Goal: Information Seeking & Learning: Learn about a topic

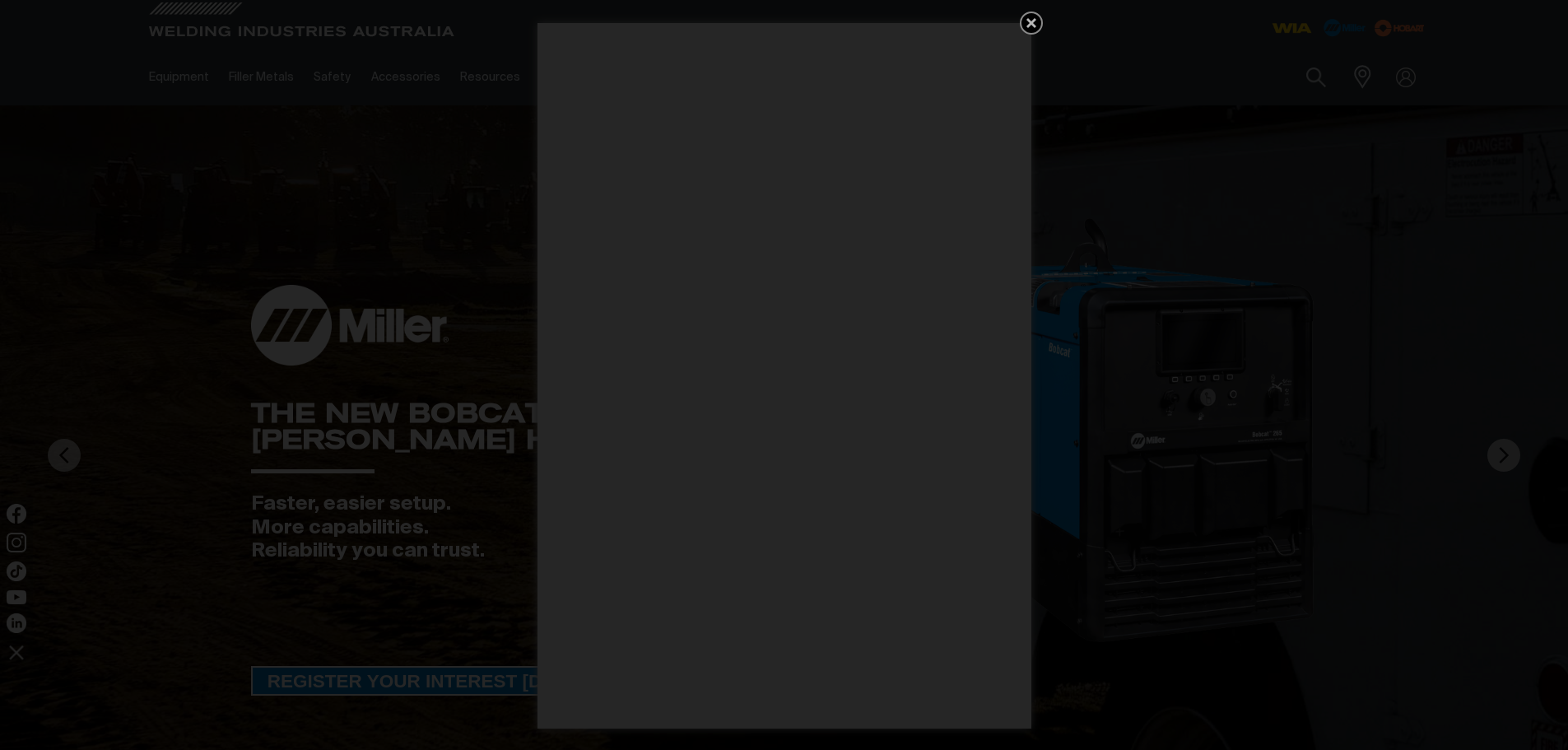
scroll to position [247, 0]
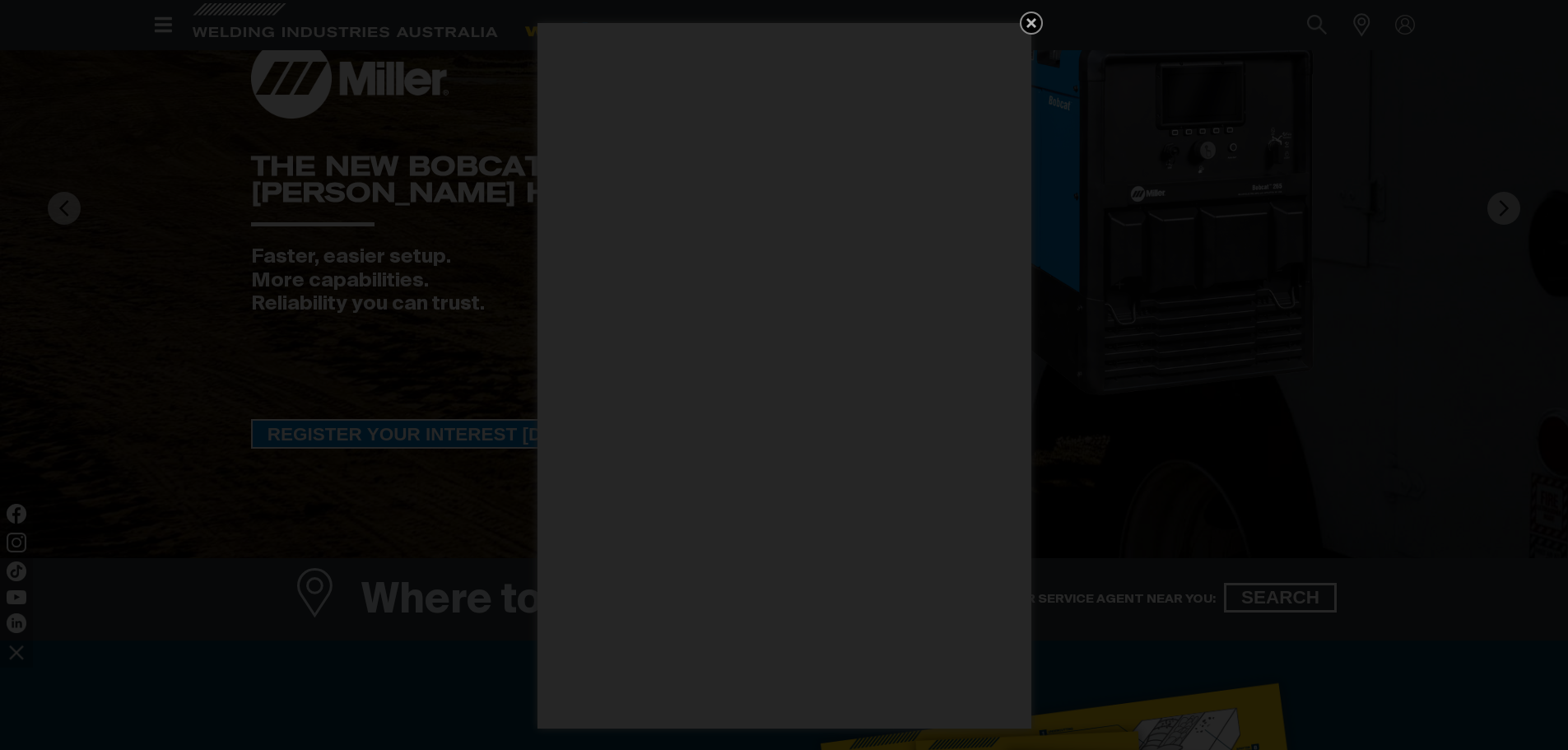
click at [1029, 24] on icon "Get 5 WIA Welding Guides Free!" at bounding box center [1032, 23] width 10 height 10
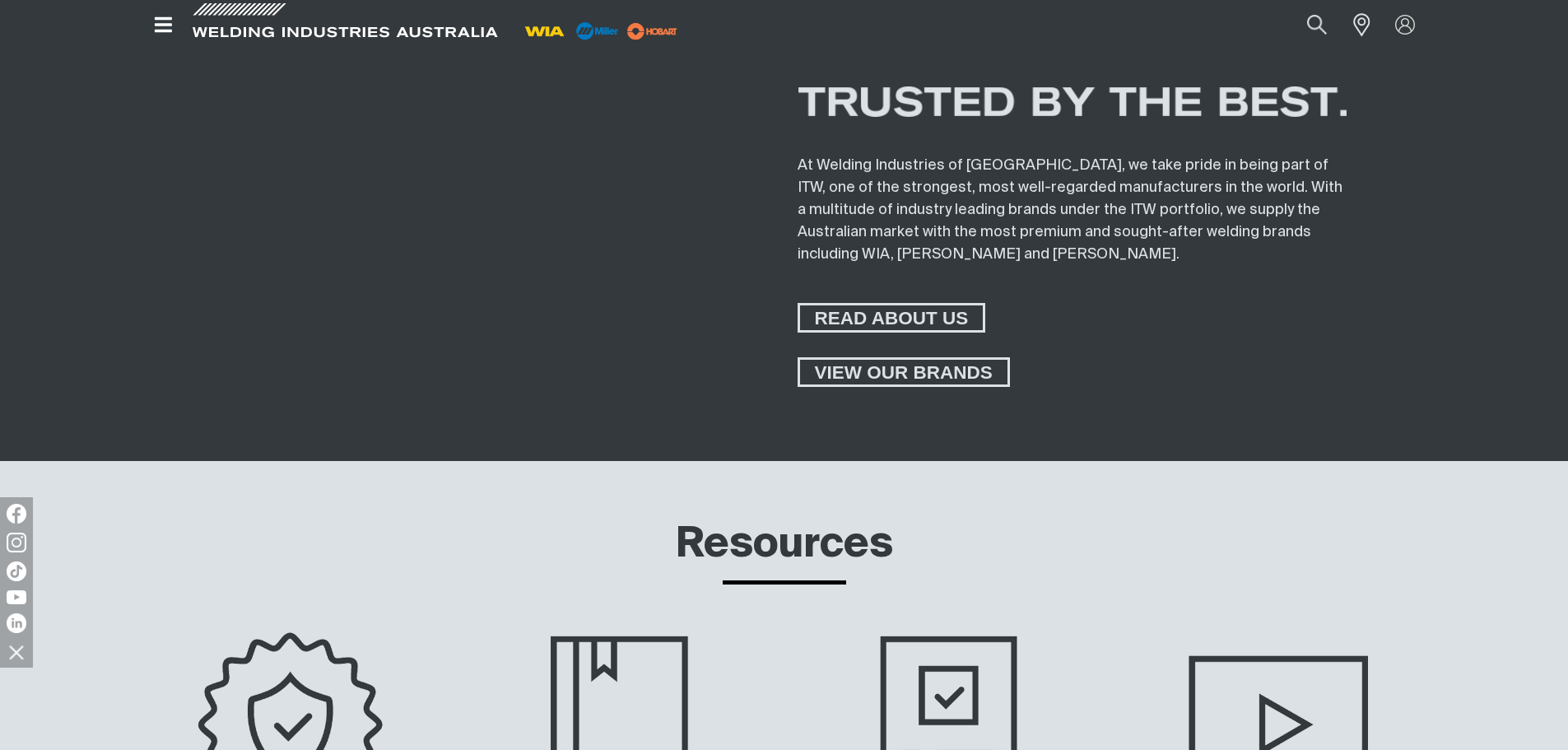
scroll to position [6919, 0]
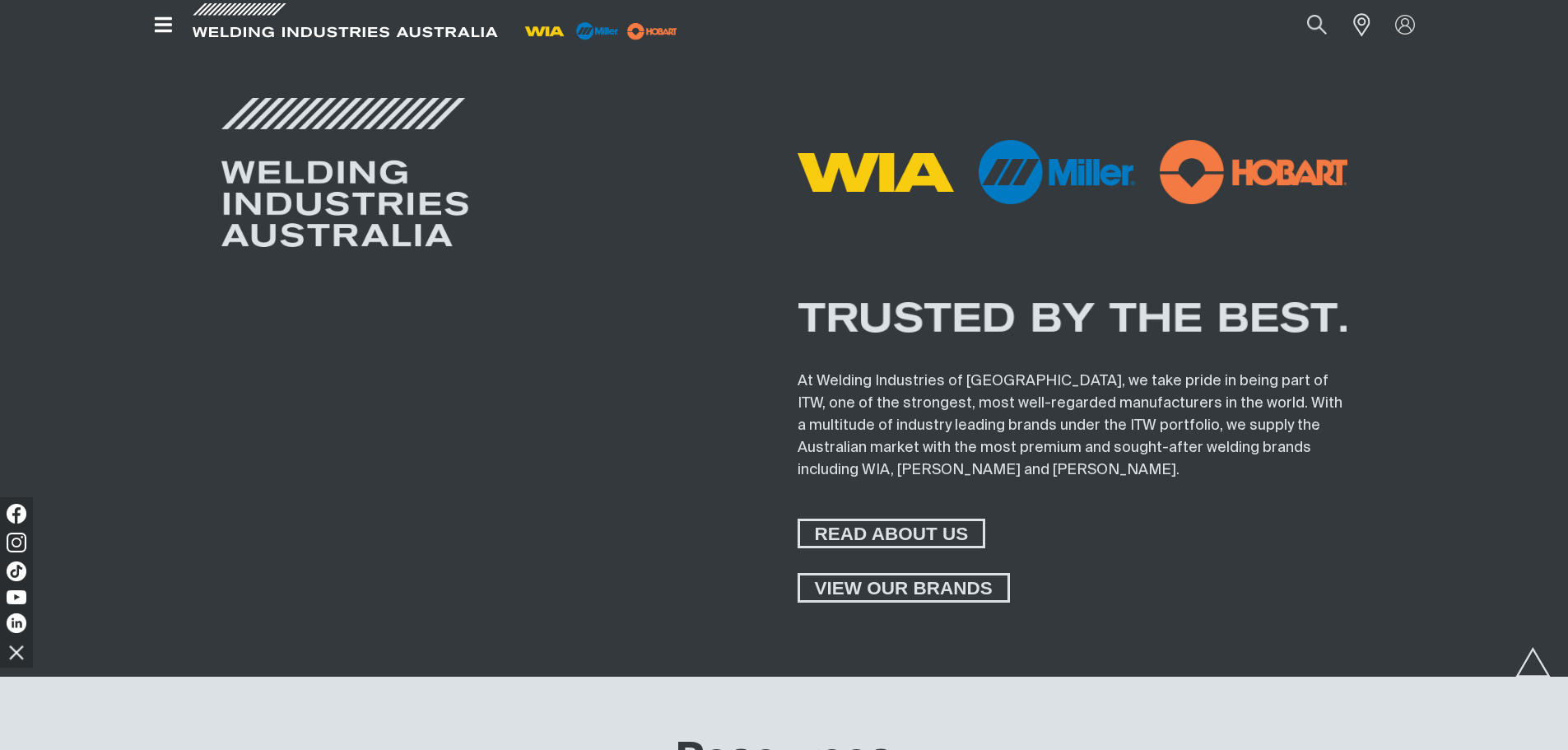
click at [161, 19] on icon "Open top menu" at bounding box center [163, 24] width 18 height 15
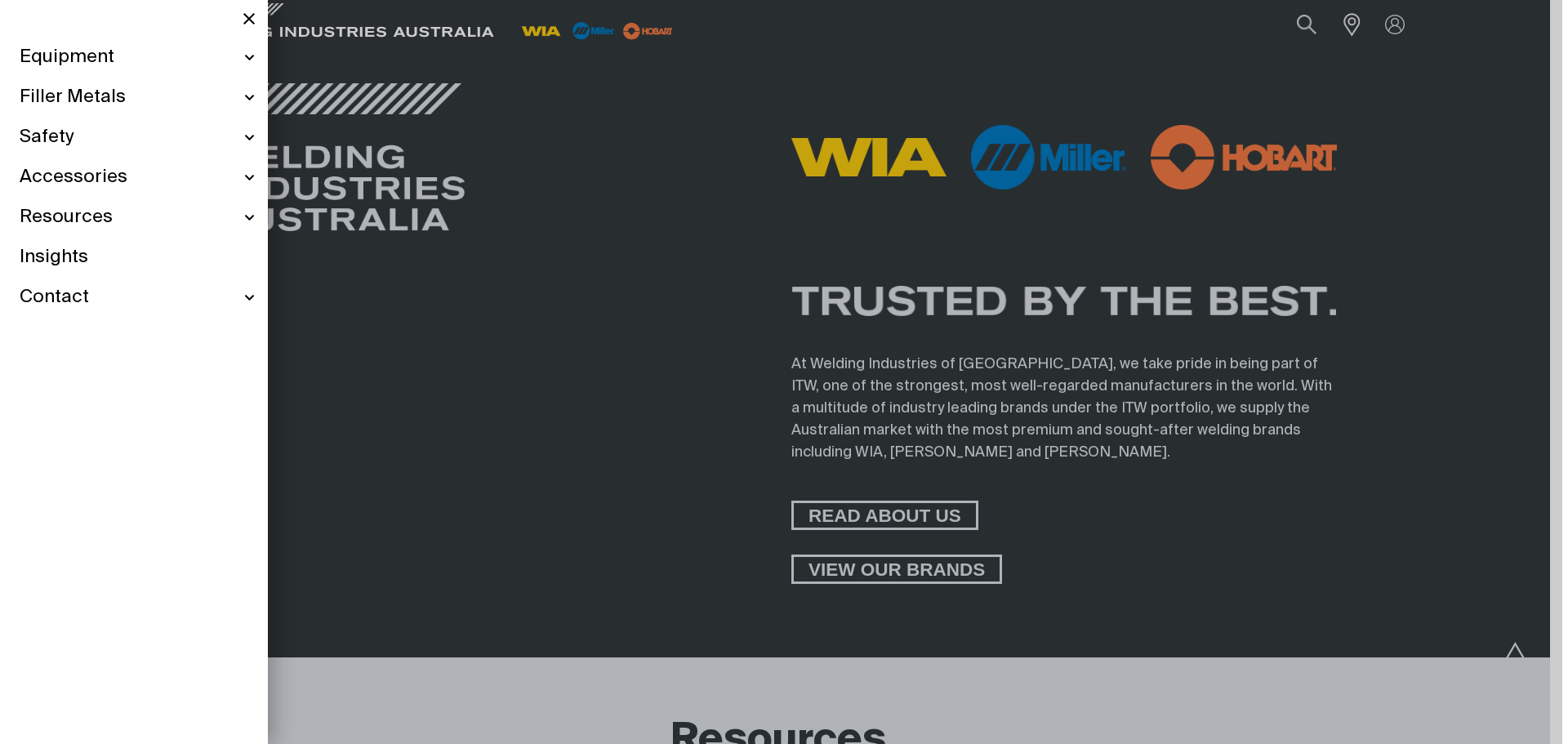
scroll to position [6877, 0]
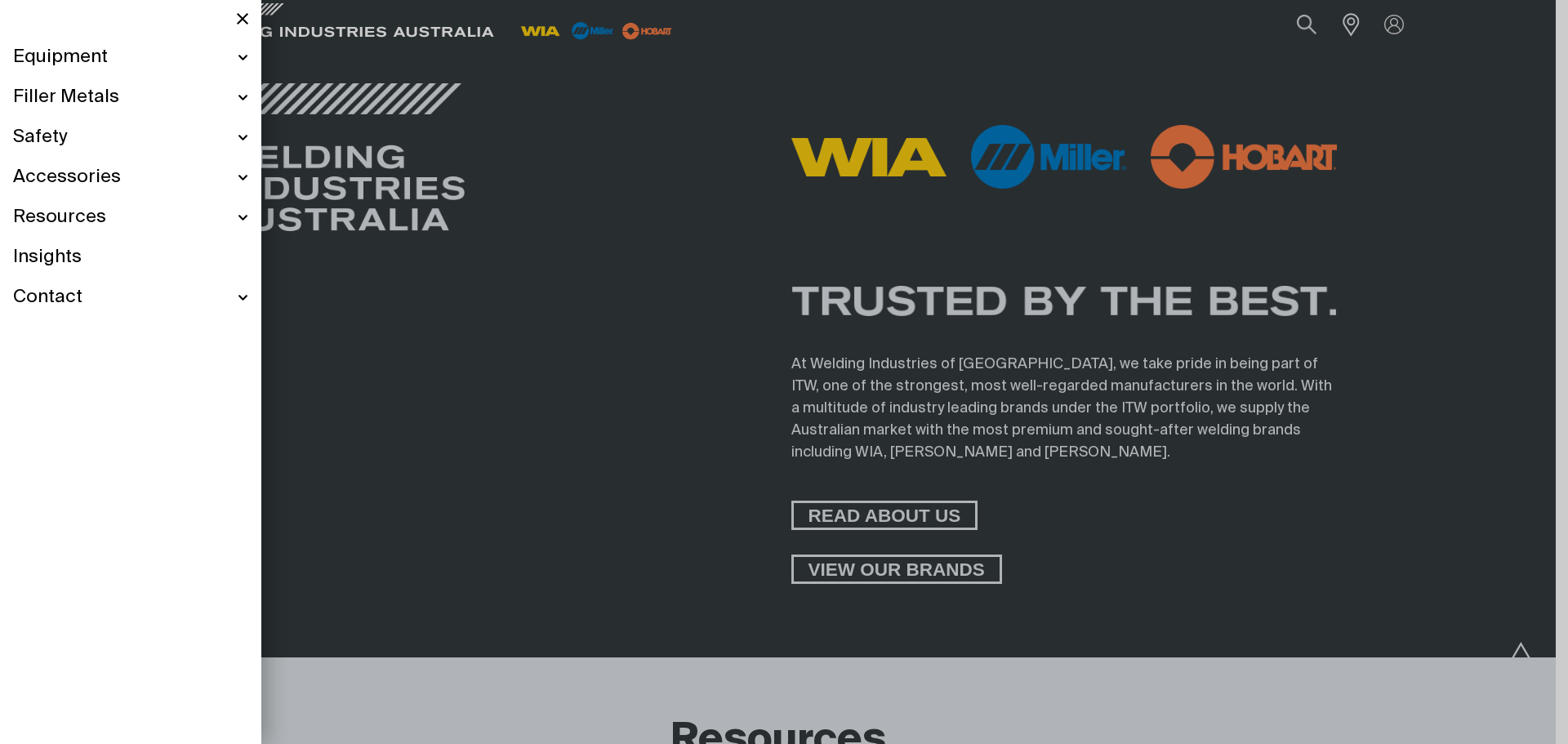
click at [237, 59] on div "Equipment" at bounding box center [130, 57] width 235 height 40
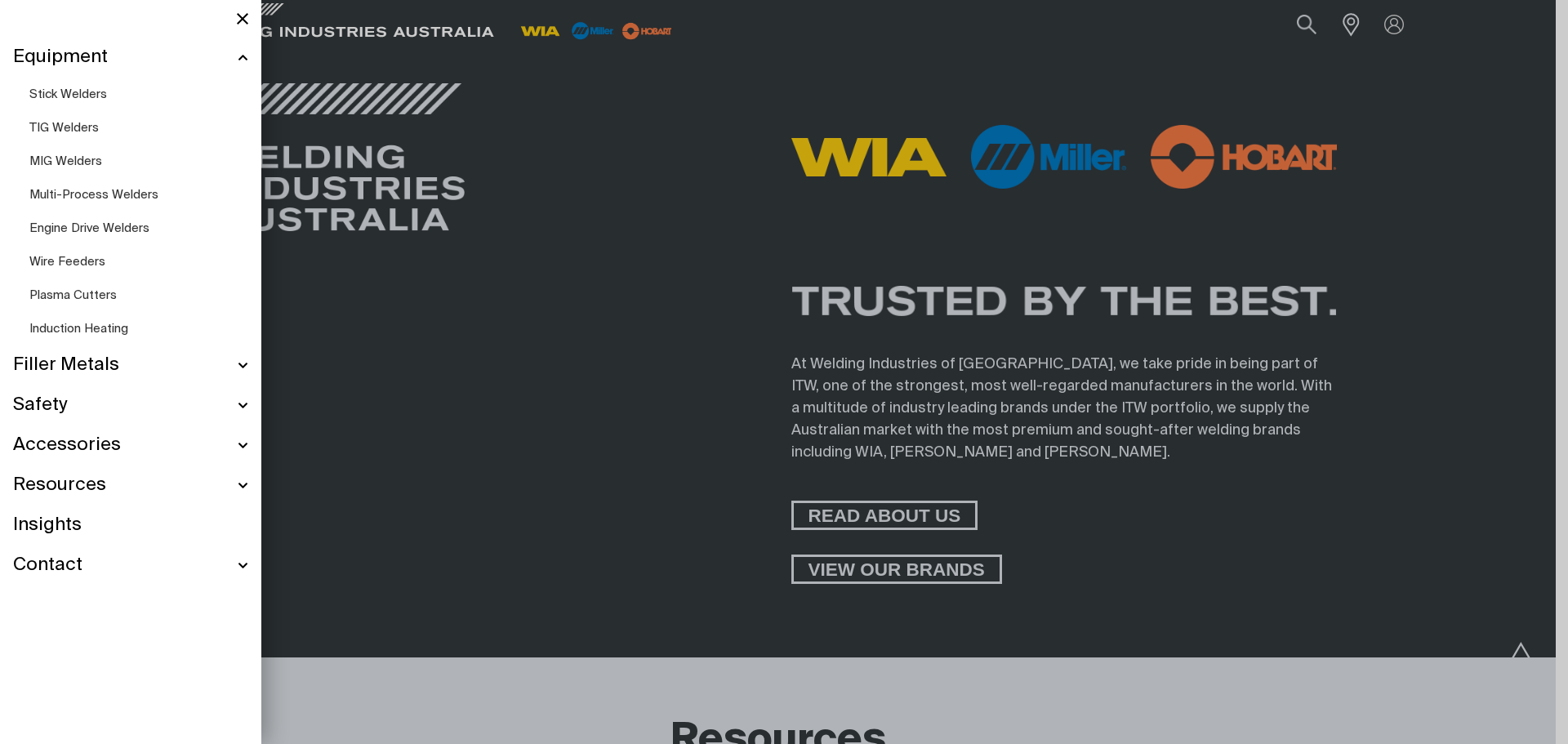
scroll to position [6819, 0]
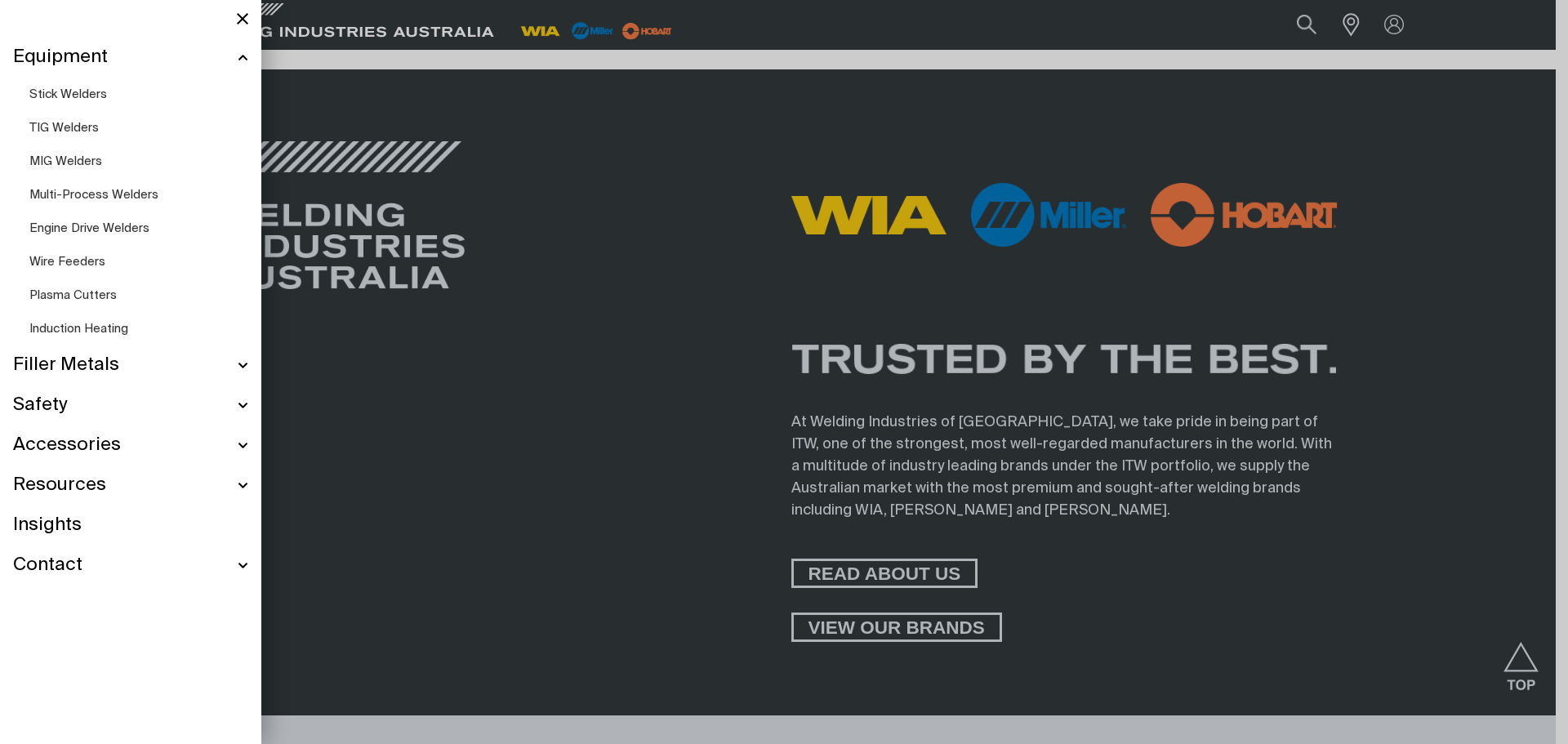
click at [64, 193] on span "Multi-Process Welders" at bounding box center [93, 195] width 129 height 13
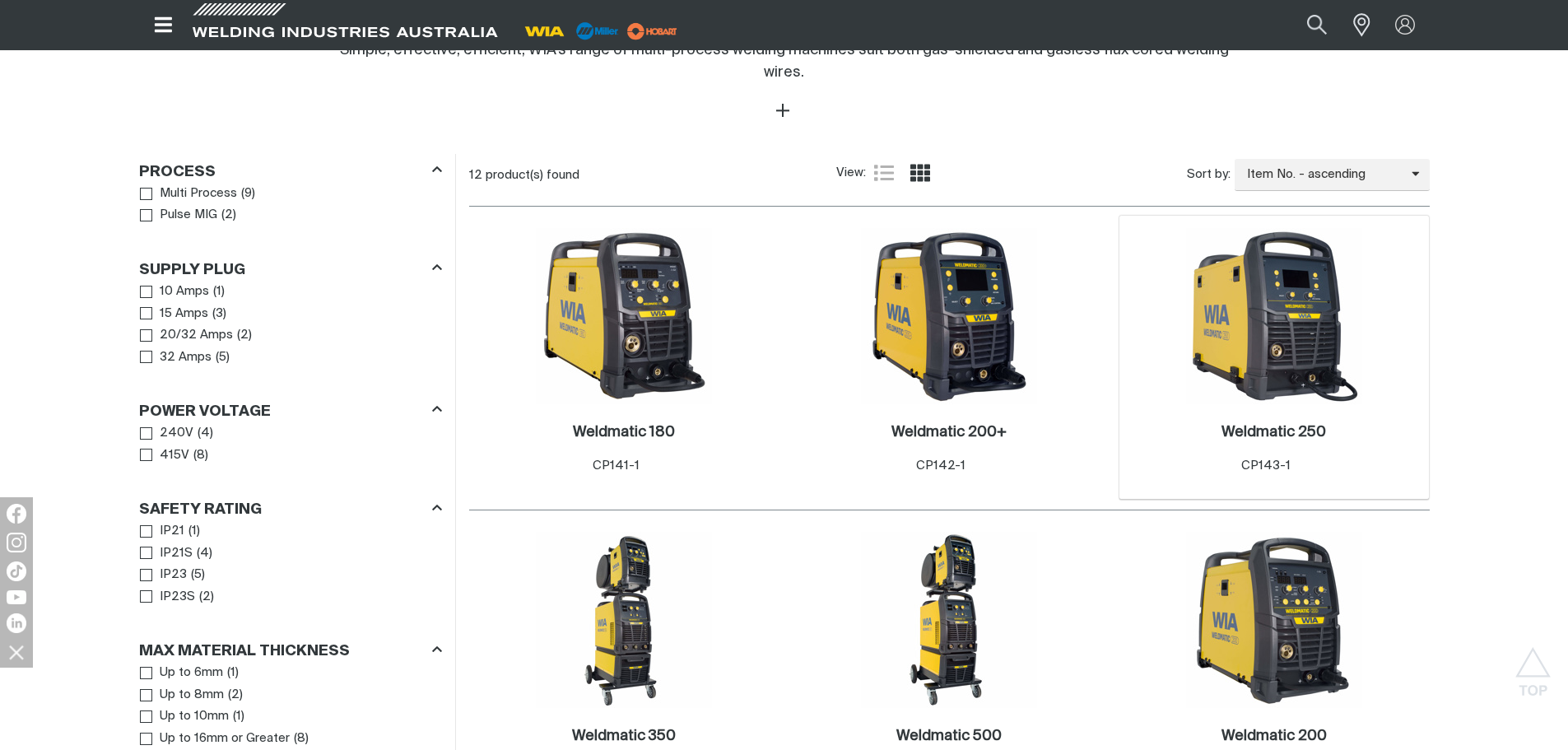
scroll to position [658, 0]
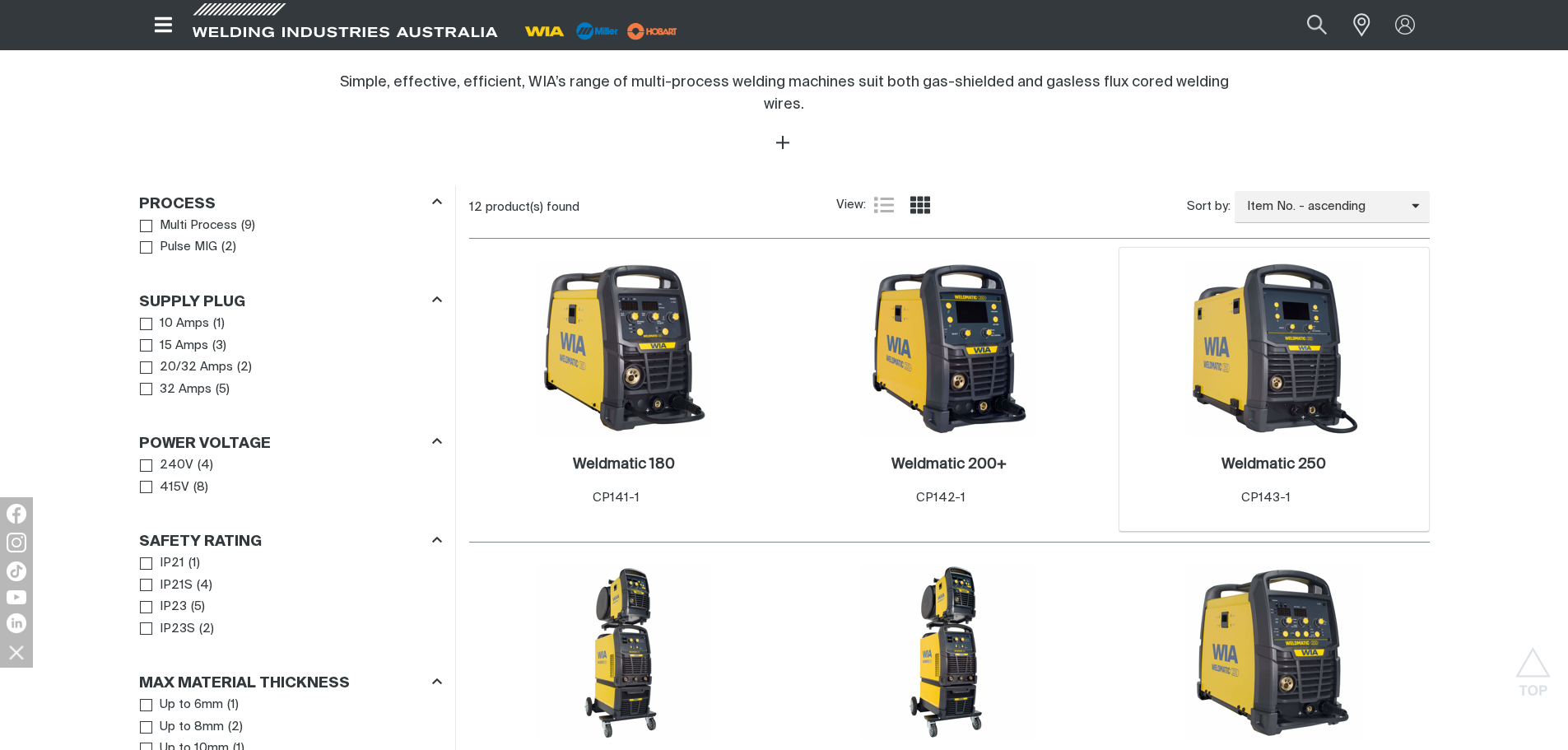
click at [1313, 320] on img at bounding box center [1274, 348] width 176 height 176
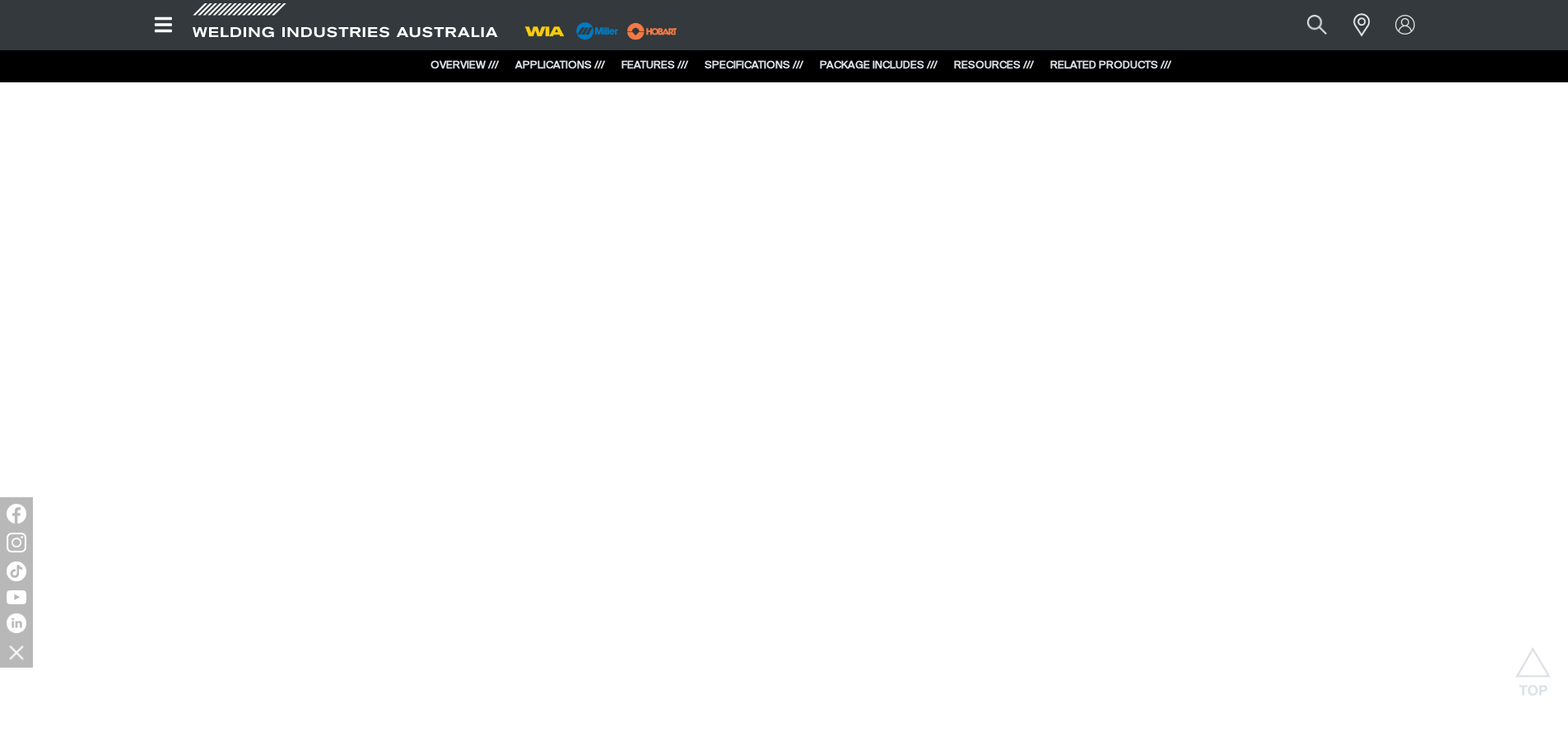
scroll to position [1893, 0]
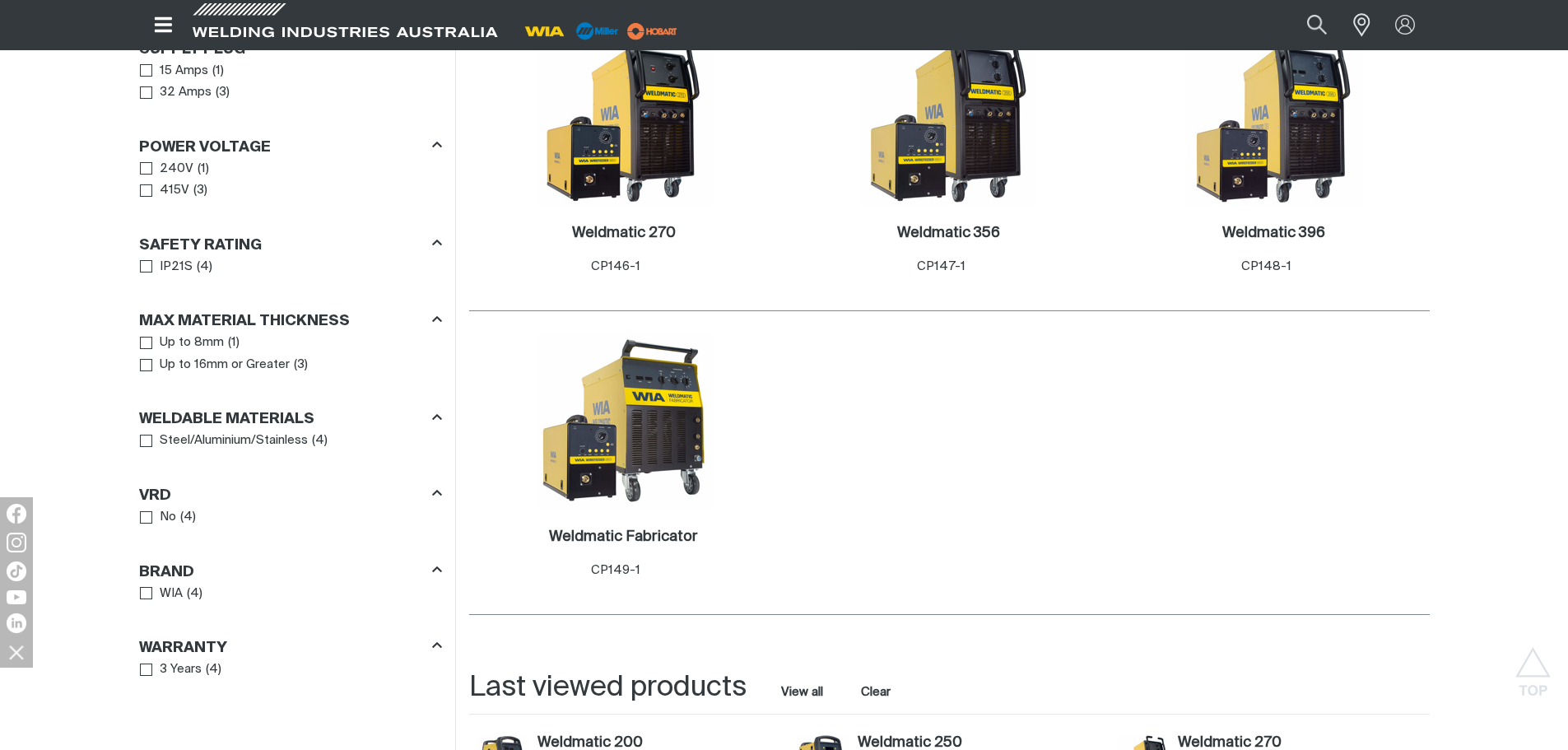
scroll to position [658, 0]
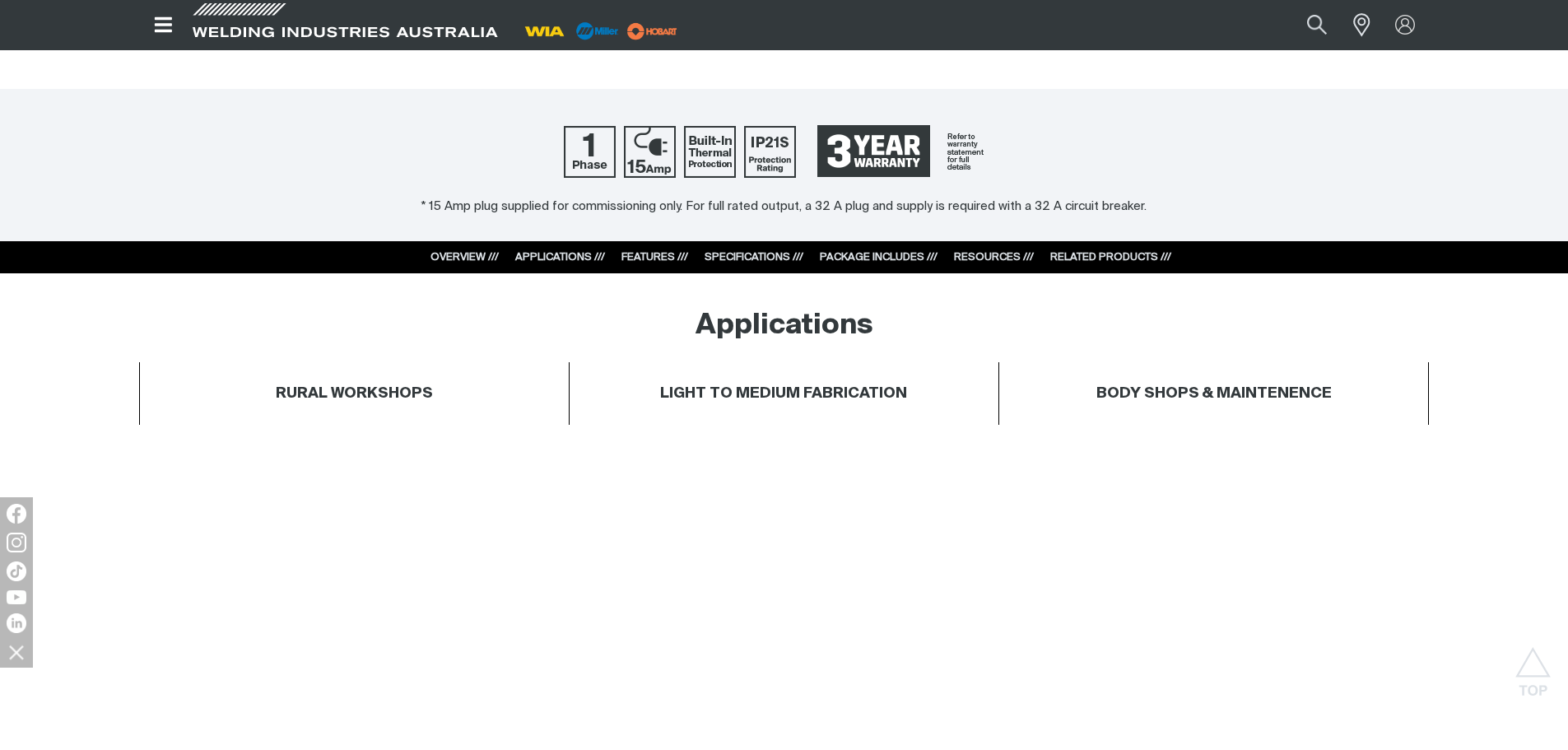
scroll to position [740, 0]
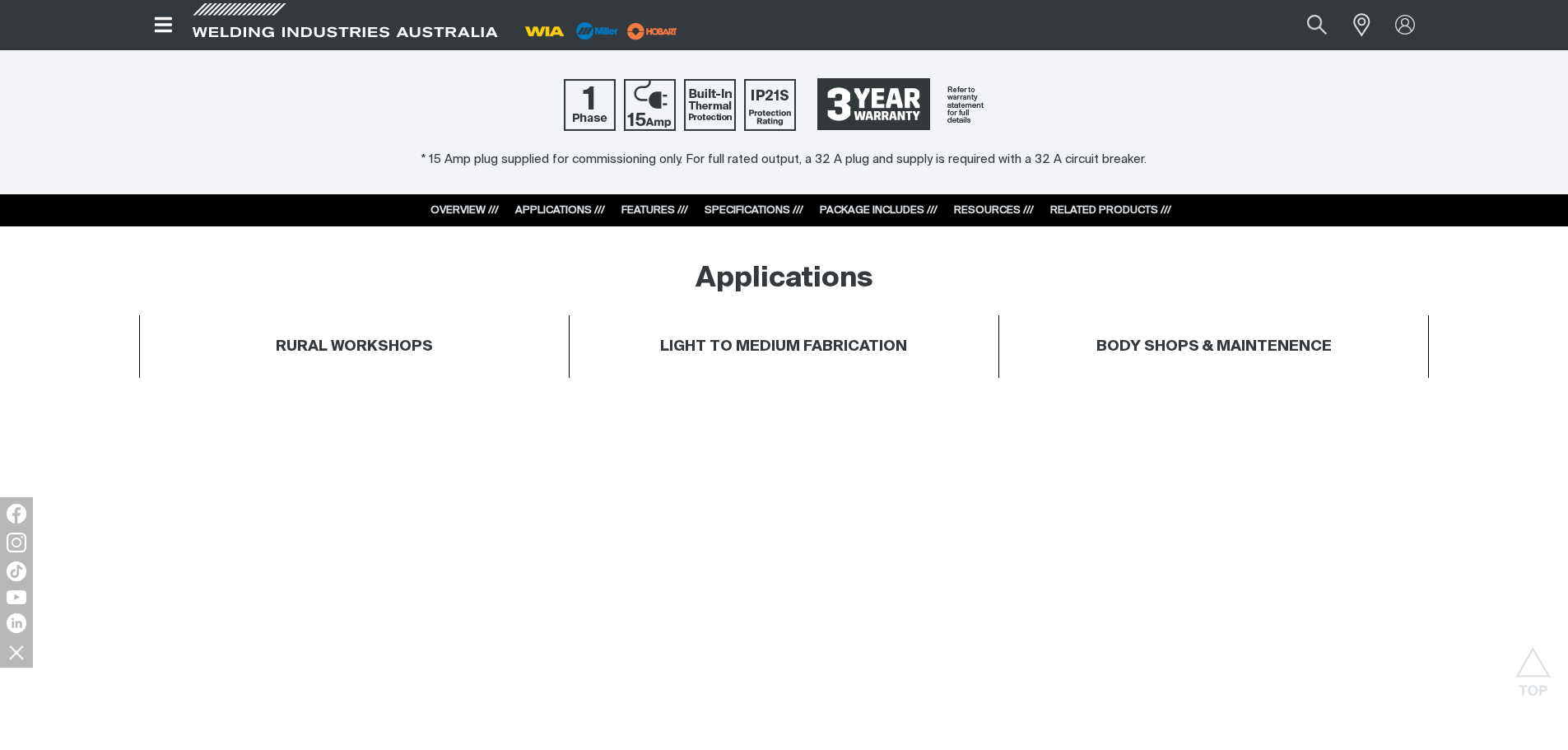
click at [741, 210] on link "SPECIFICATIONS ///" at bounding box center [753, 210] width 99 height 11
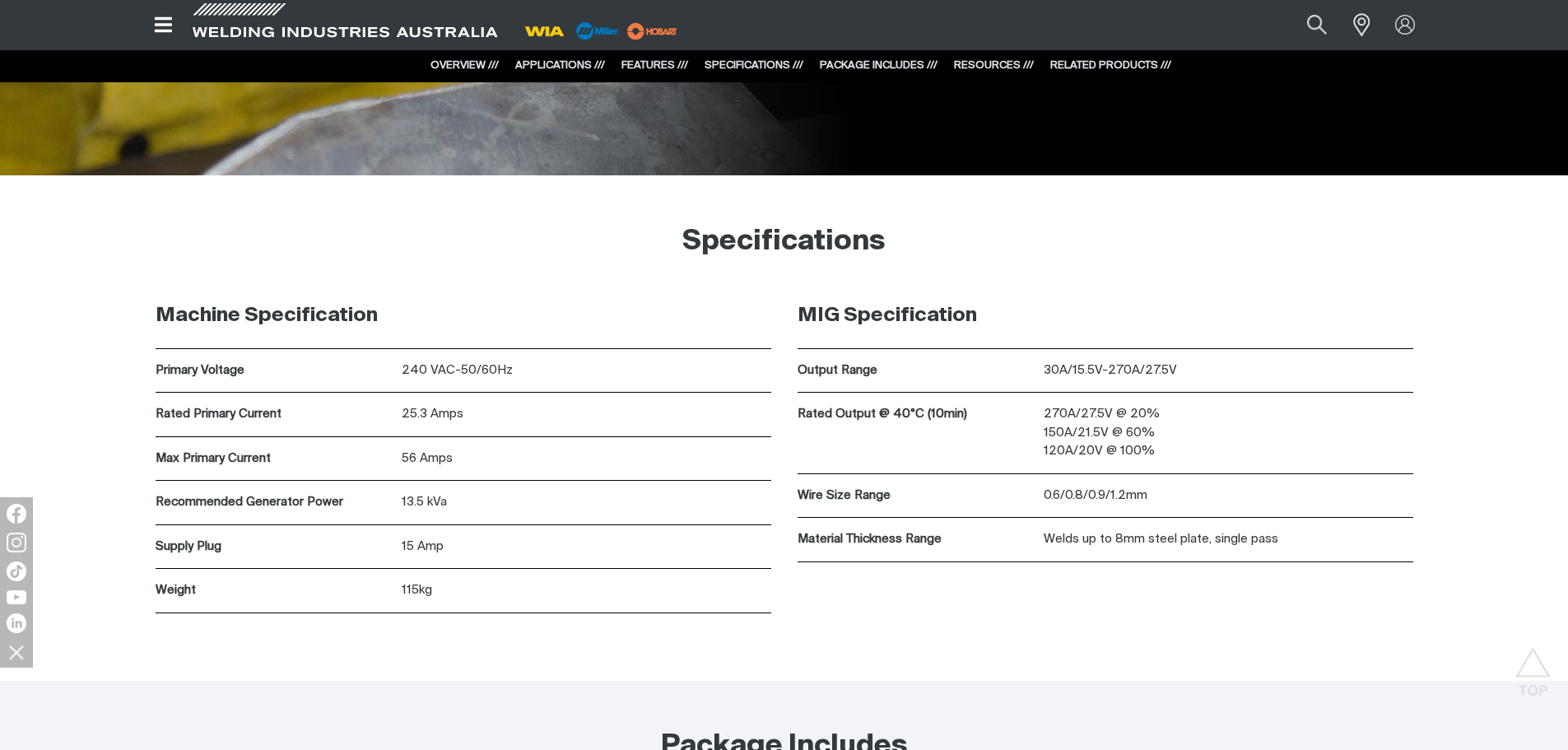
scroll to position [4330, 0]
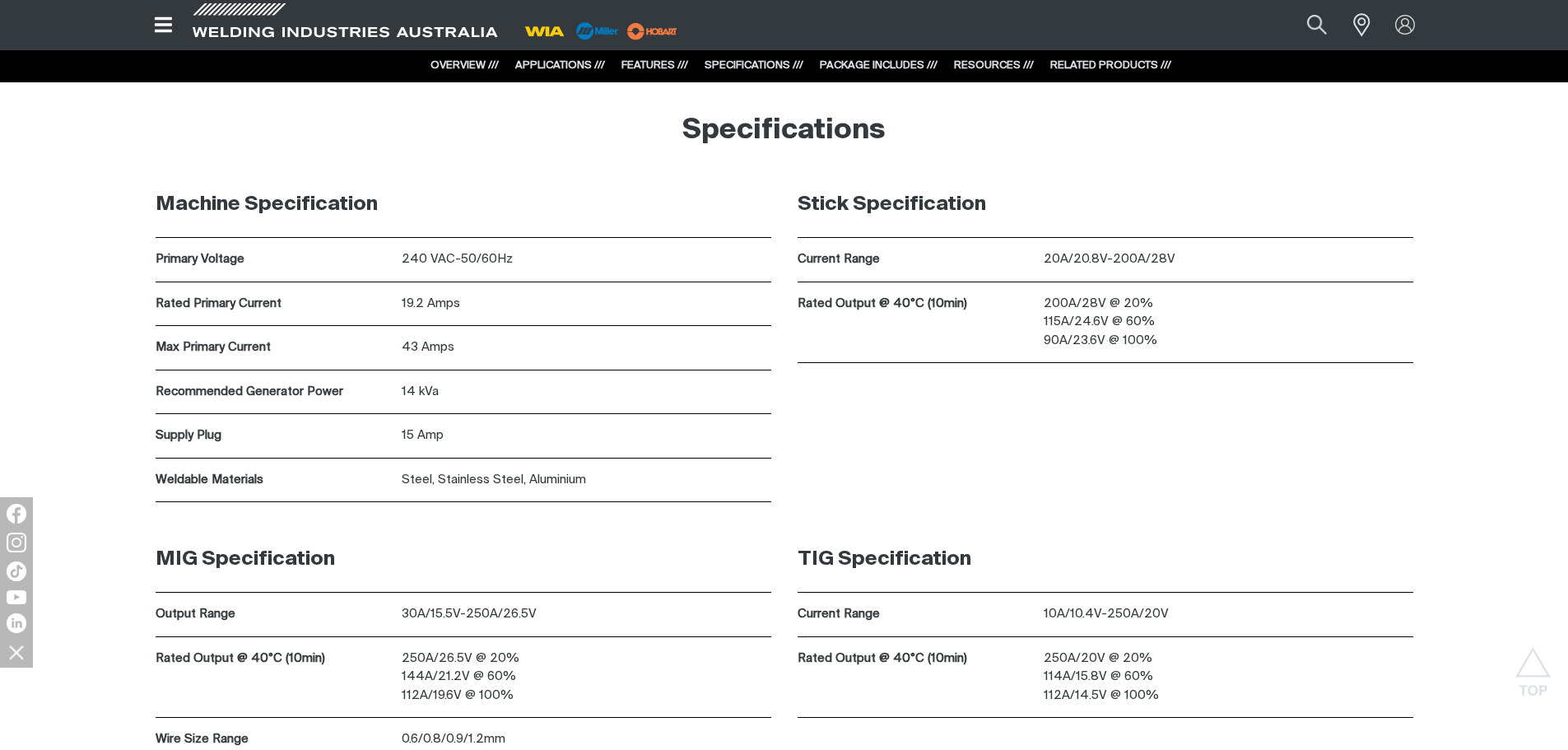
scroll to position [5356, 0]
